Goal: Understand process/instructions: Learn how to perform a task or action

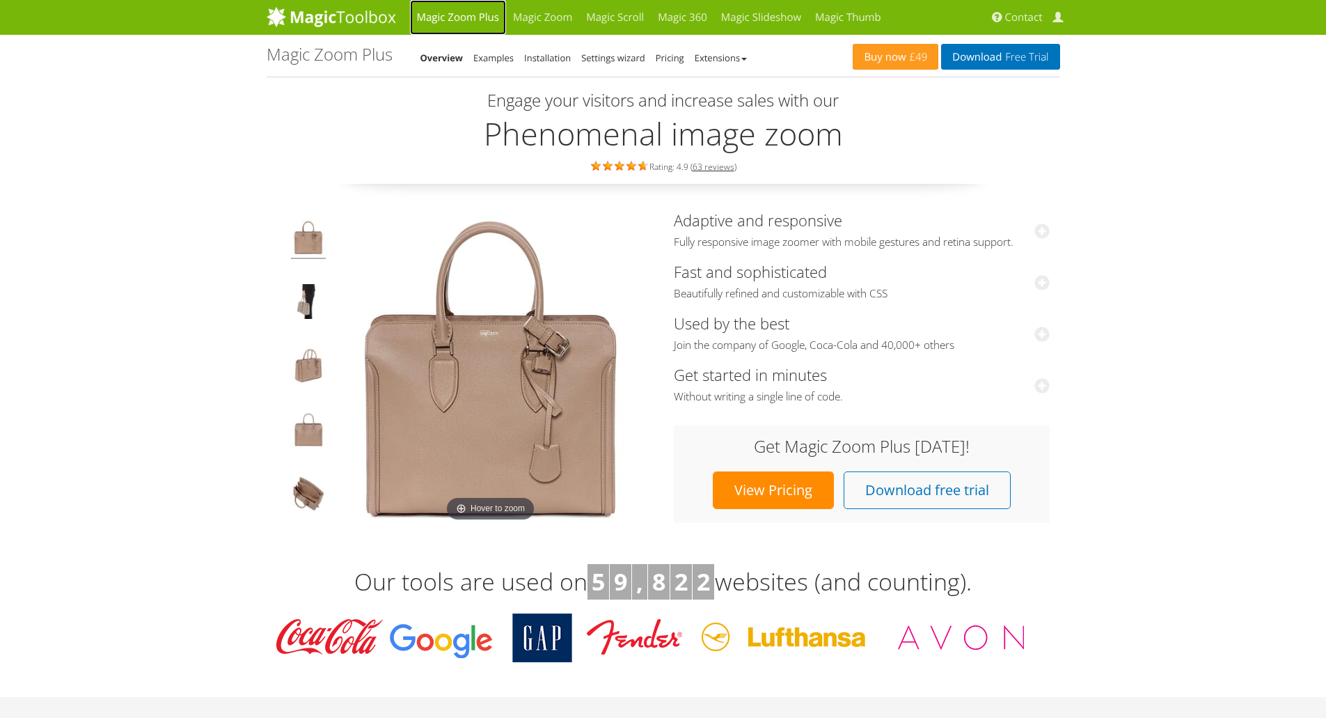
click at [470, 17] on link "Magic Zoom Plus" at bounding box center [458, 17] width 96 height 35
click at [492, 60] on link "Examples" at bounding box center [493, 58] width 40 height 13
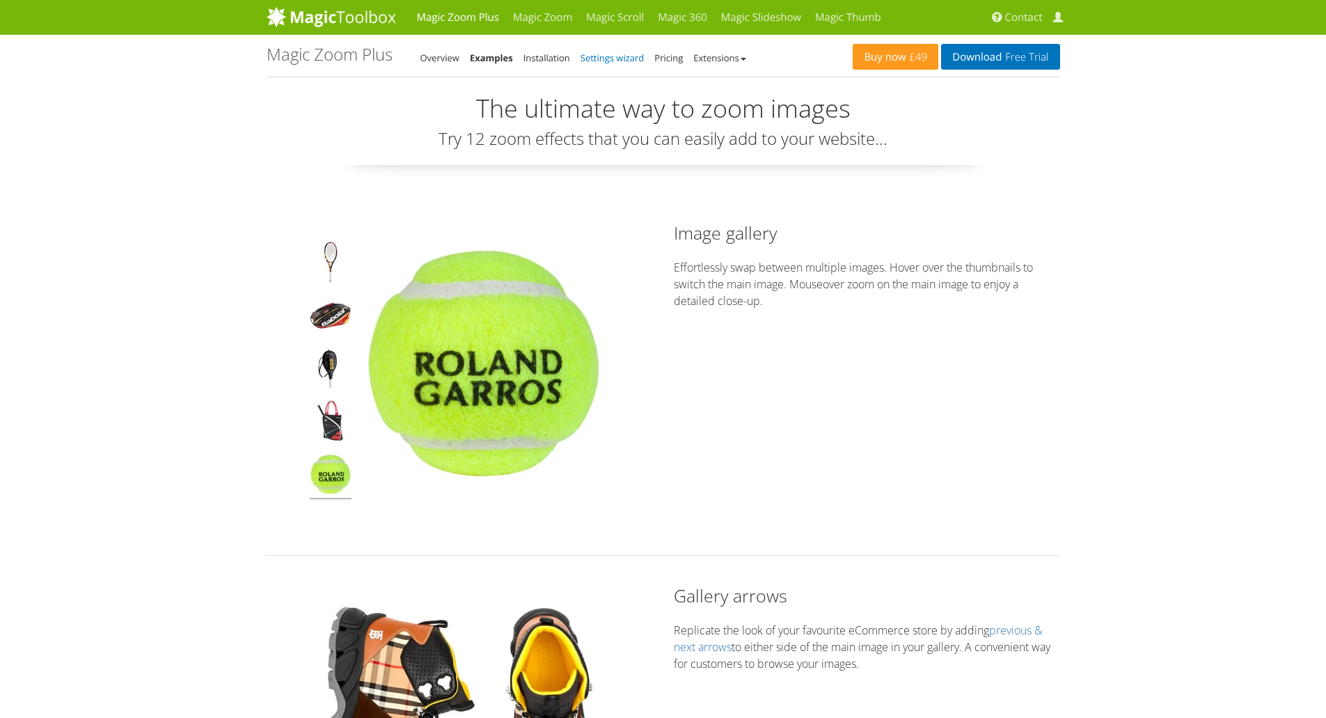
click at [628, 62] on link "Settings wizard" at bounding box center [613, 58] width 64 height 13
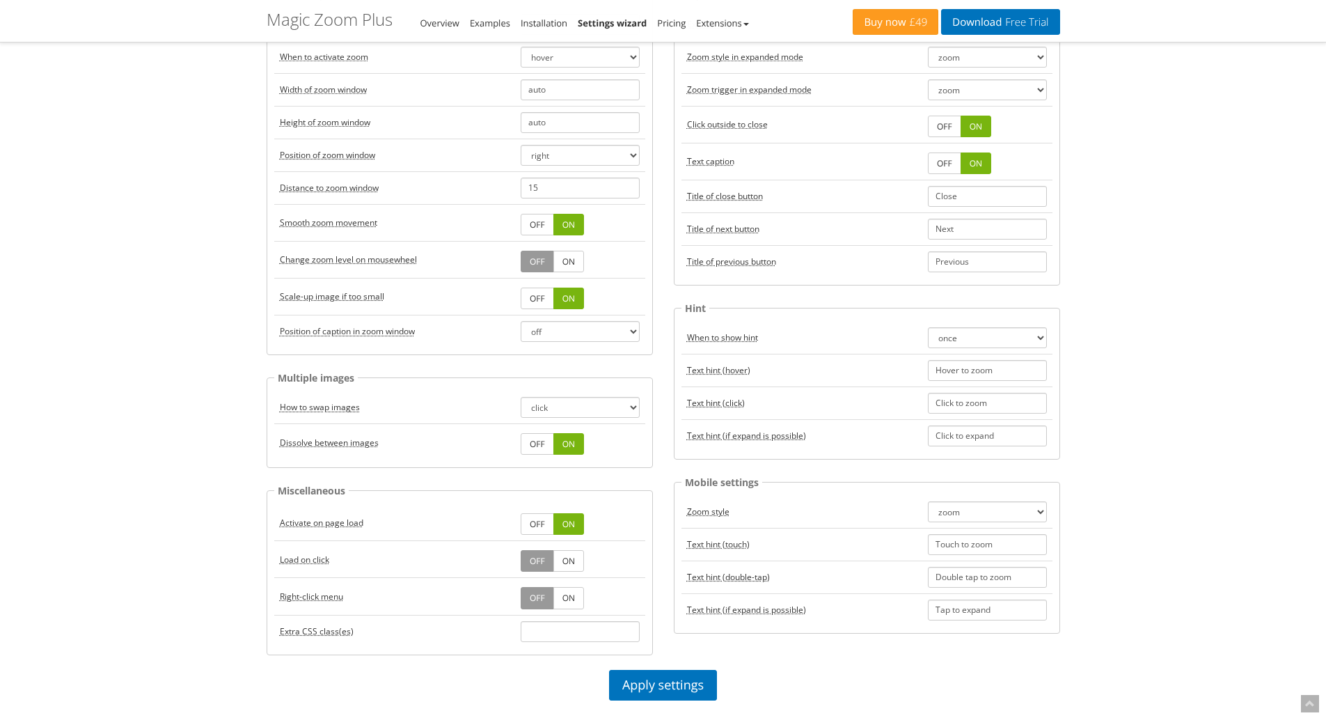
scroll to position [209, 0]
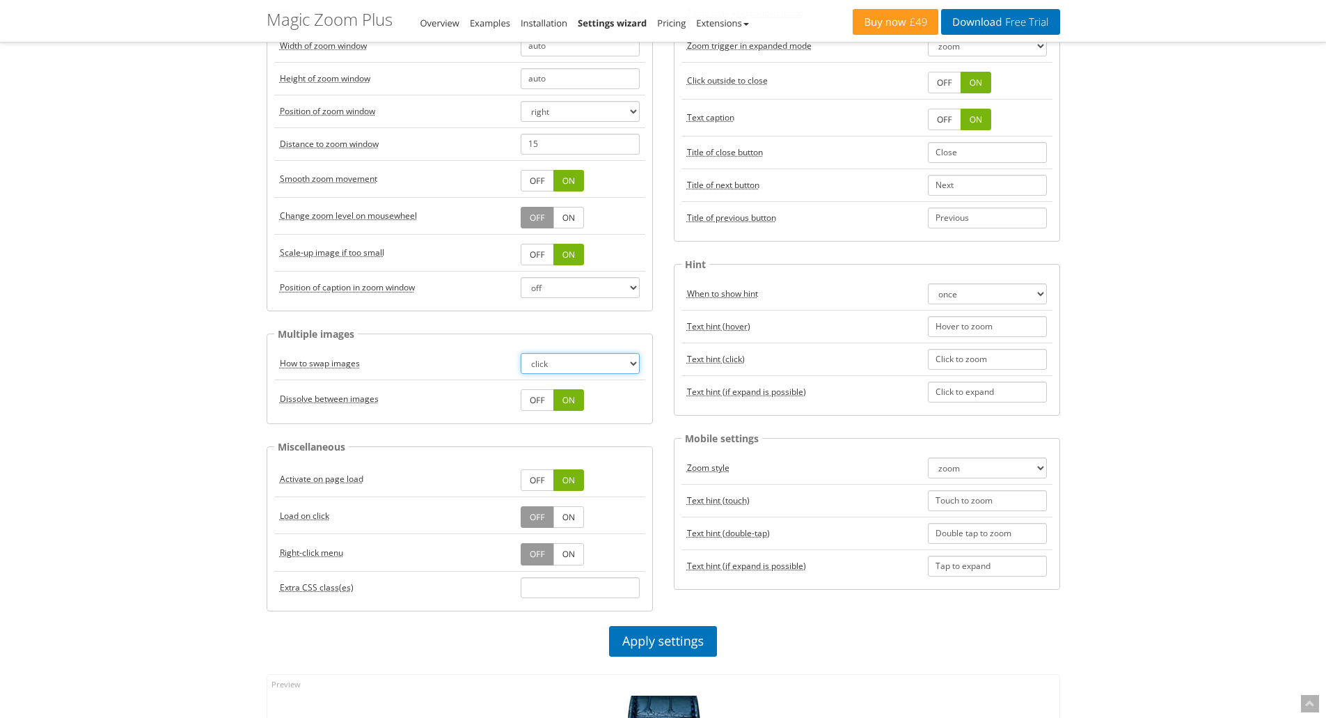
click at [632, 368] on select "click hover" at bounding box center [580, 363] width 119 height 21
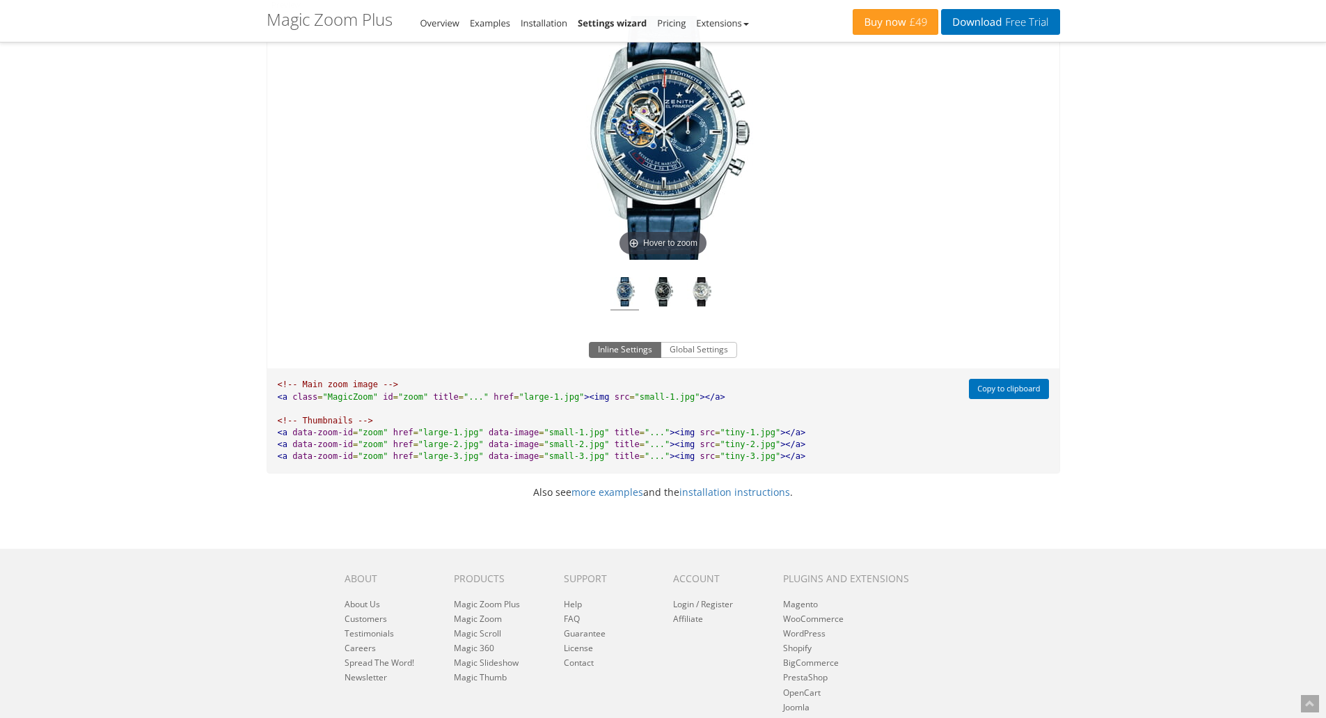
scroll to position [905, 0]
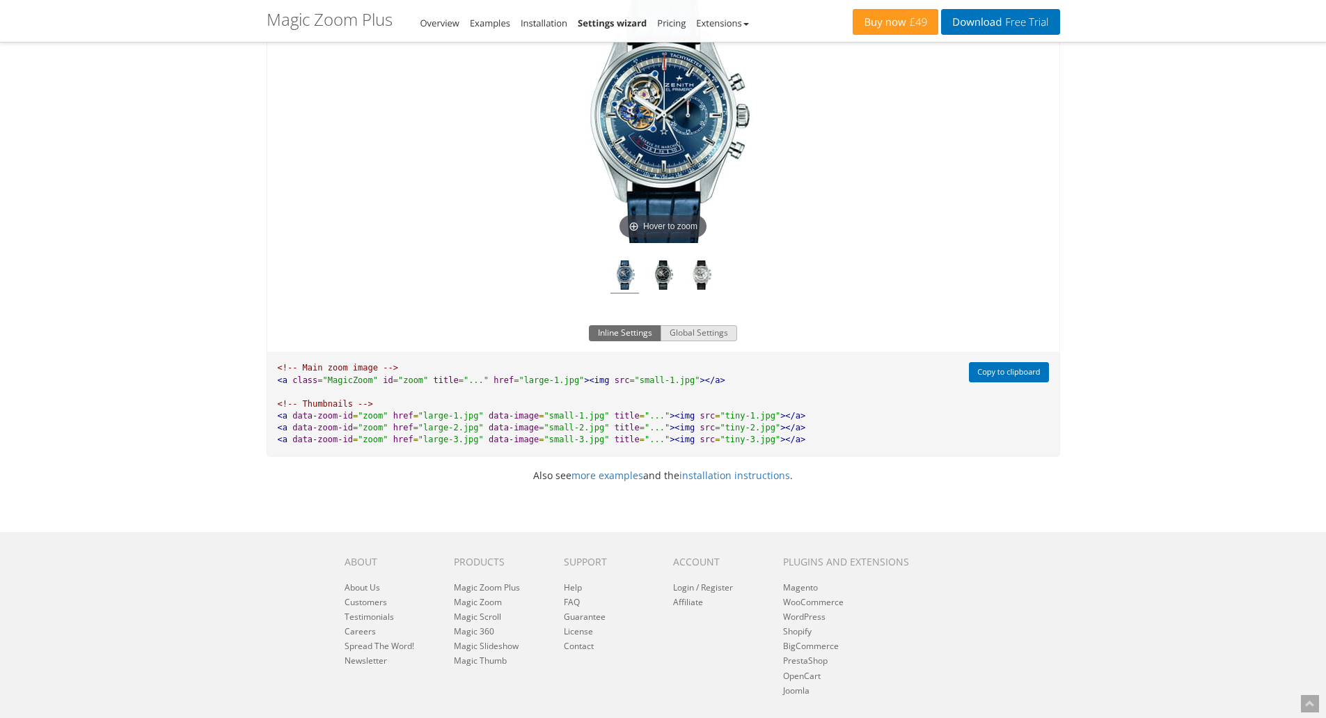
click at [694, 332] on button "Global Settings" at bounding box center [699, 333] width 77 height 17
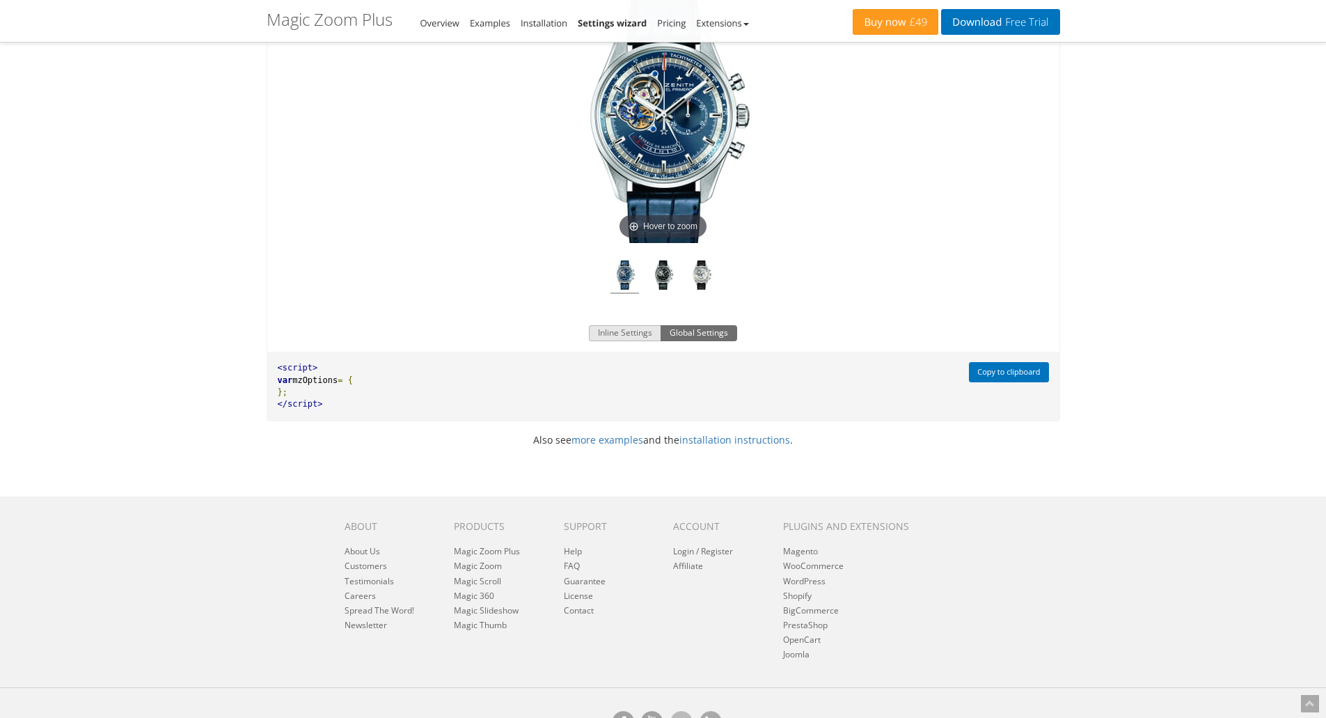
click at [629, 336] on button "Inline Settings" at bounding box center [625, 333] width 72 height 17
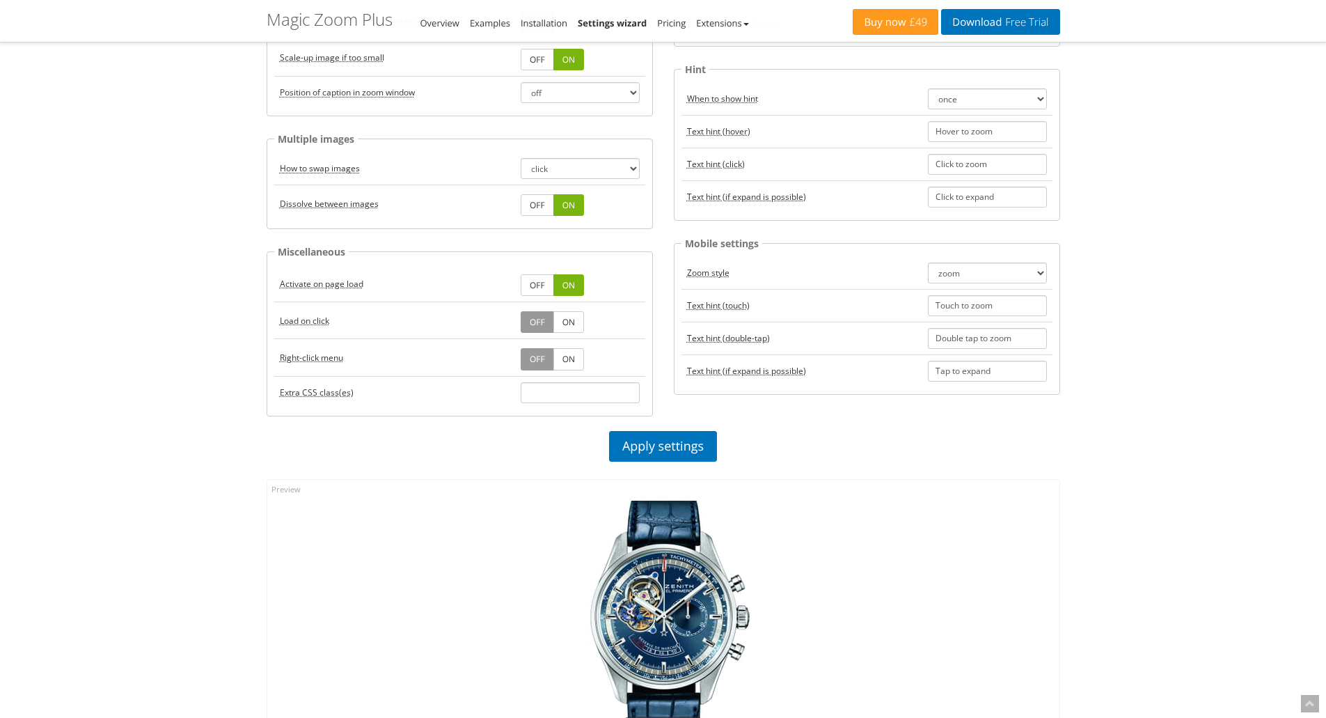
scroll to position [418, 0]
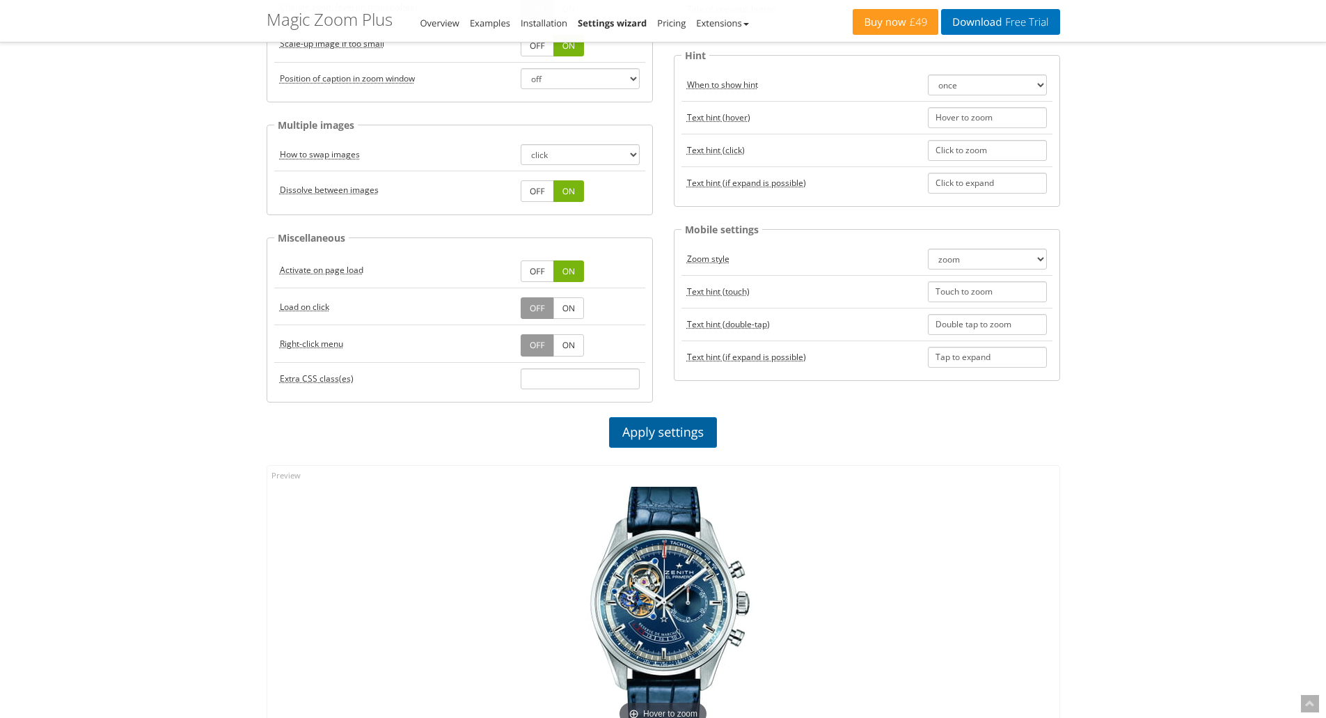
click at [663, 428] on link "Apply settings" at bounding box center [663, 432] width 108 height 31
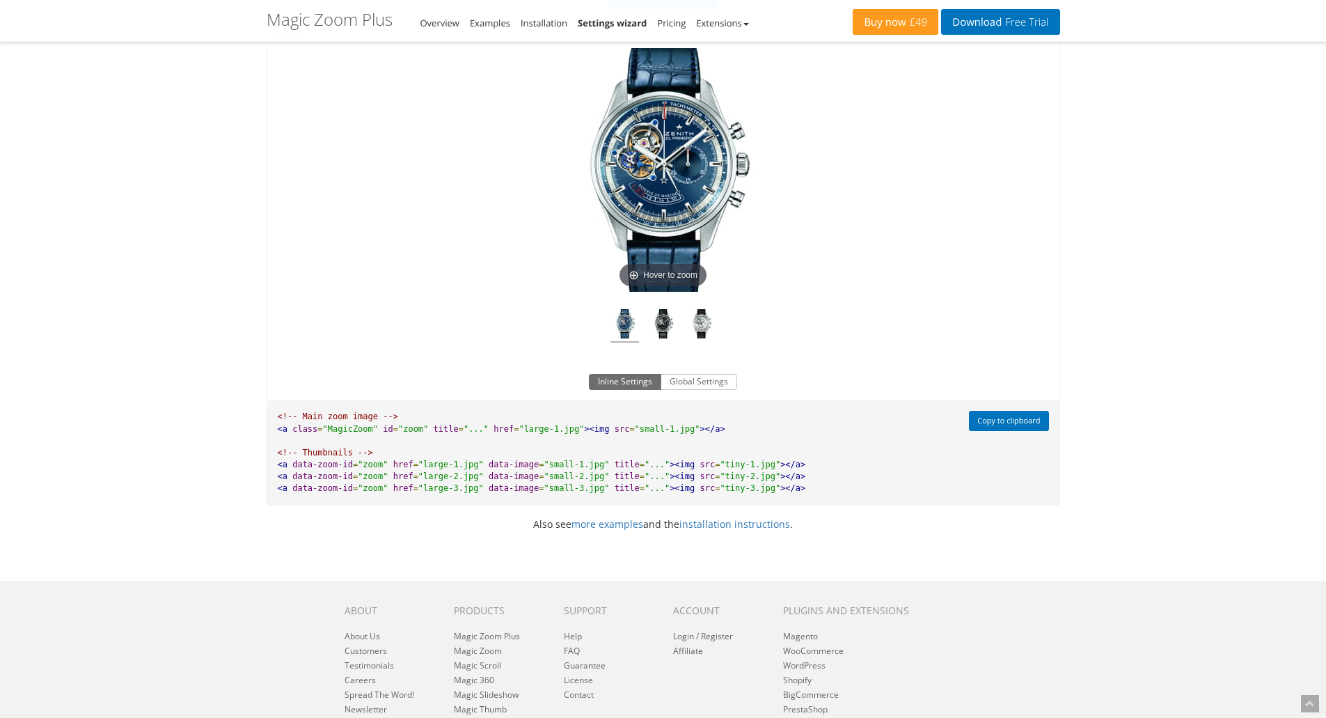
scroll to position [905, 0]
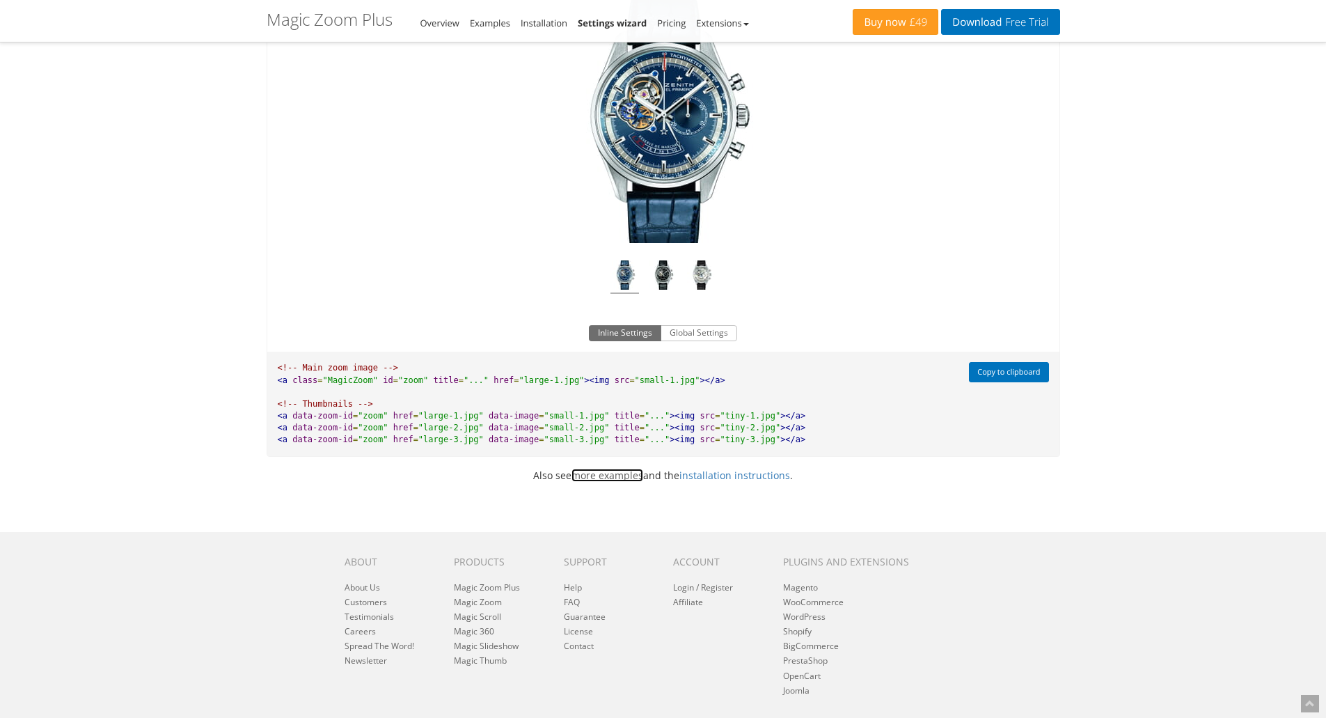
click at [602, 478] on link "more examples" at bounding box center [608, 475] width 72 height 13
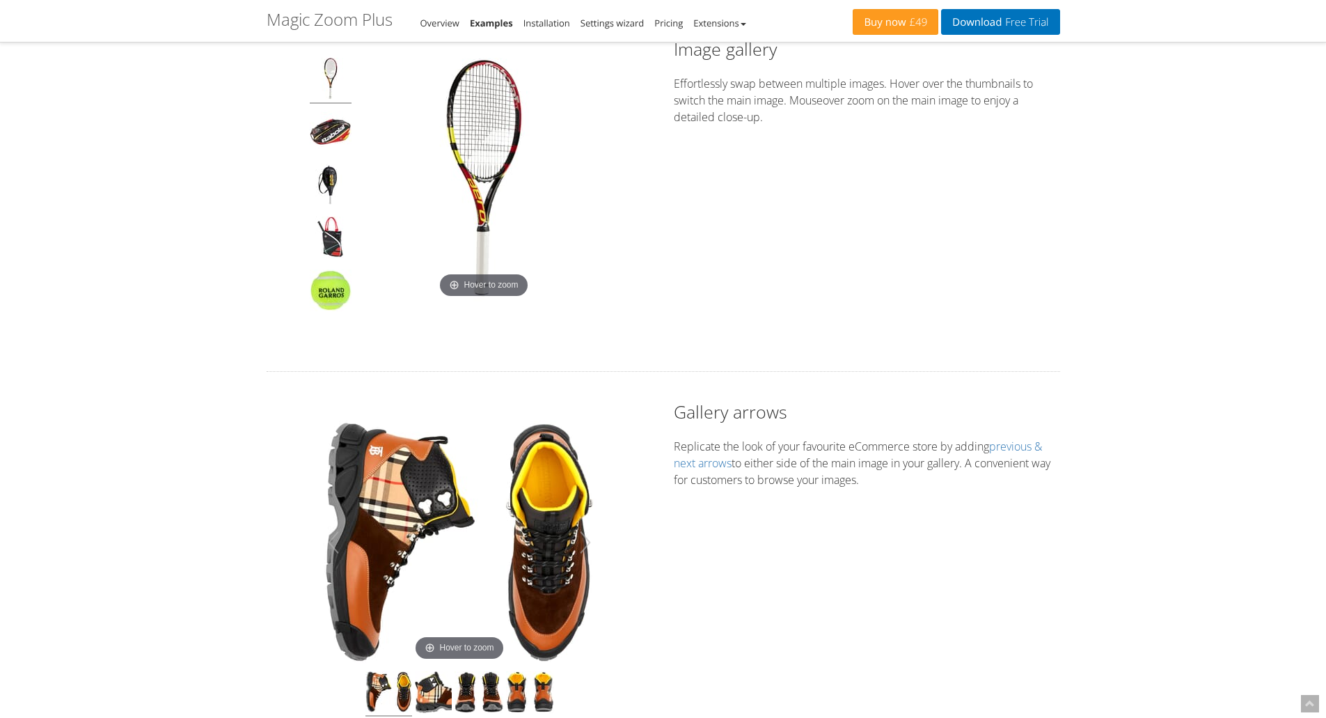
scroll to position [409, 0]
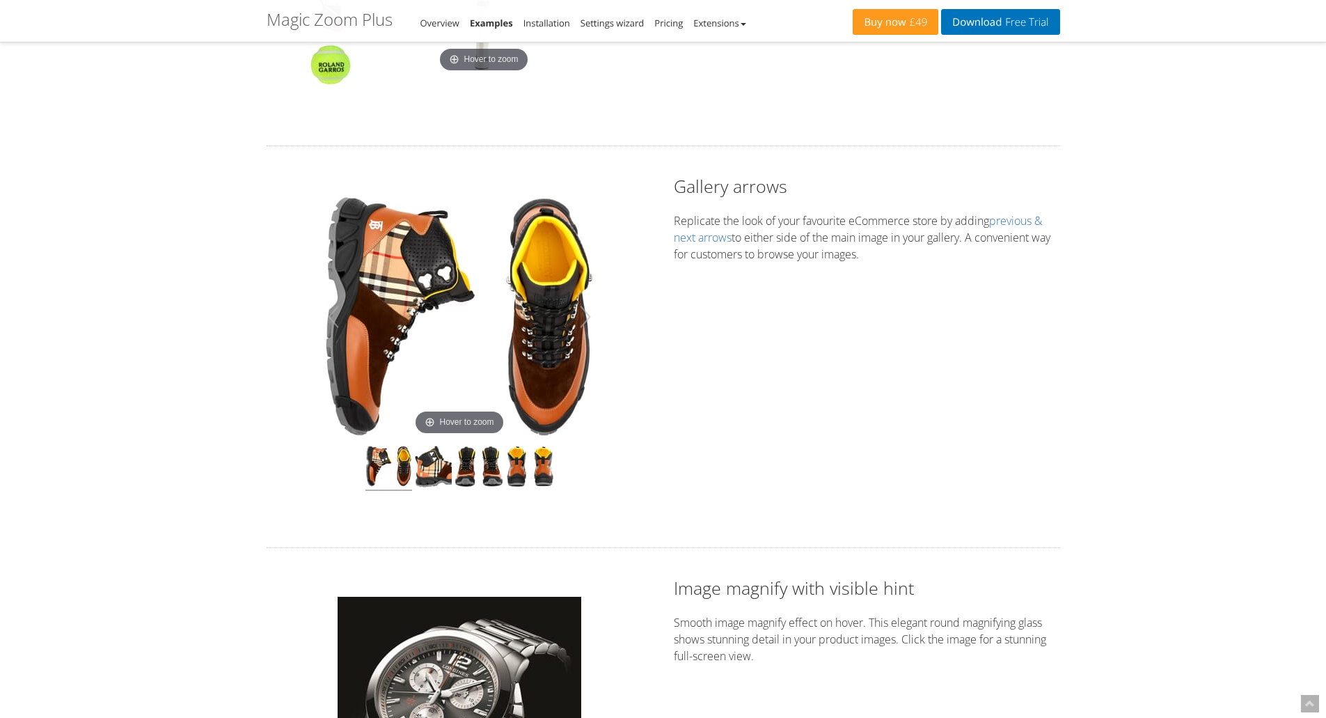
click at [415, 446] on link at bounding box center [433, 469] width 37 height 46
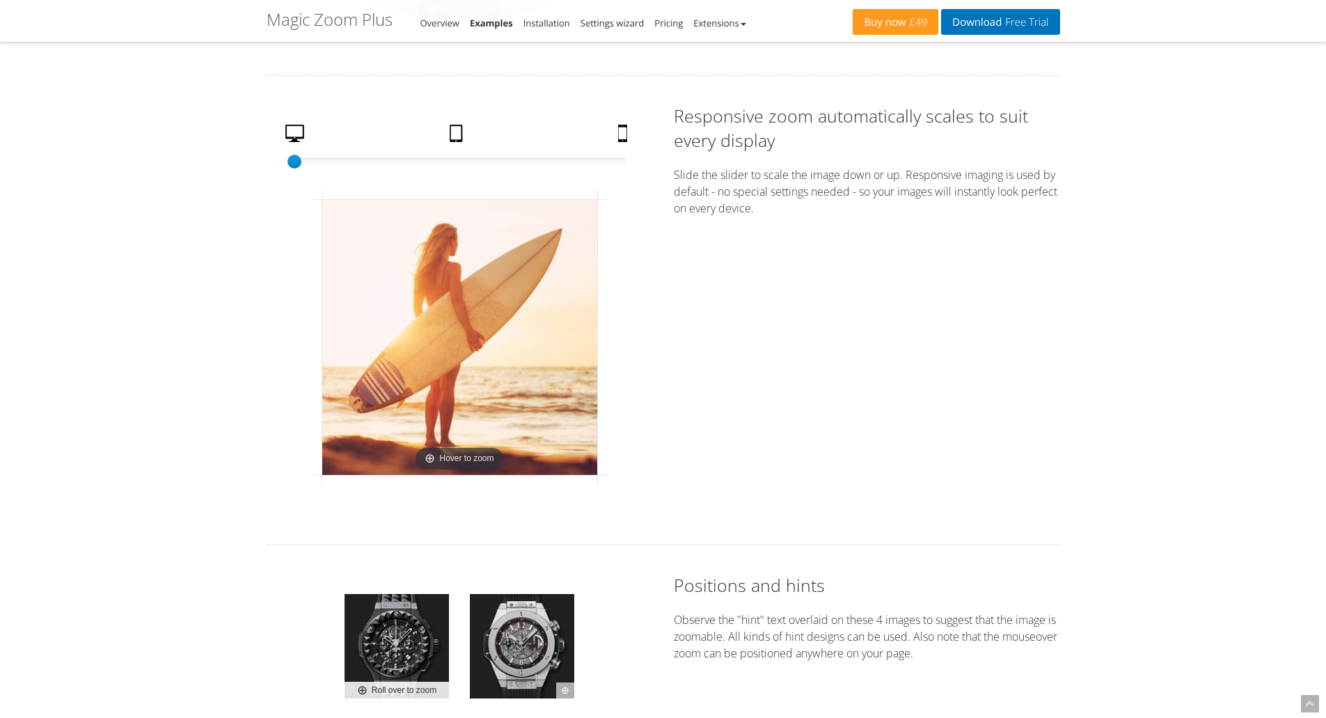
scroll to position [2498, 0]
